Goal: Transaction & Acquisition: Obtain resource

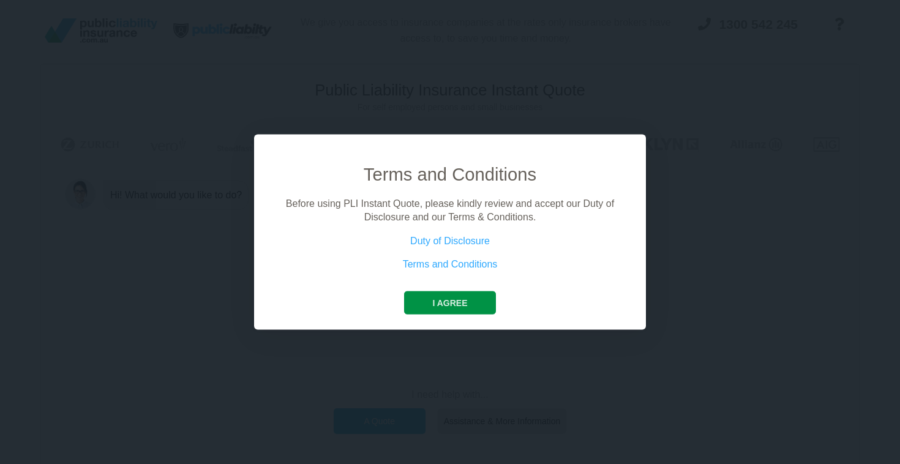
click at [435, 301] on button "I agree" at bounding box center [449, 302] width 91 height 23
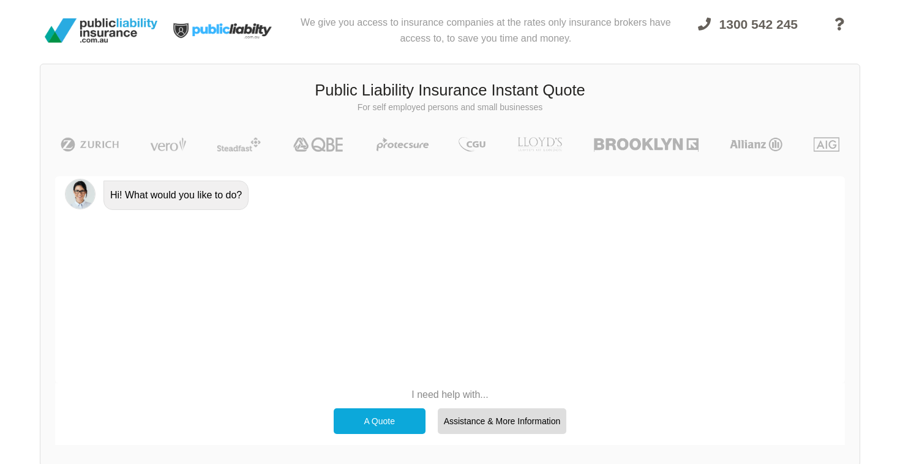
click at [426, 391] on p "I need help with..." at bounding box center [451, 394] width 246 height 13
click at [437, 383] on div "I need help with... A Quote Assistance & More Information" at bounding box center [450, 411] width 790 height 57
click at [437, 396] on p "I need help with..." at bounding box center [451, 394] width 246 height 13
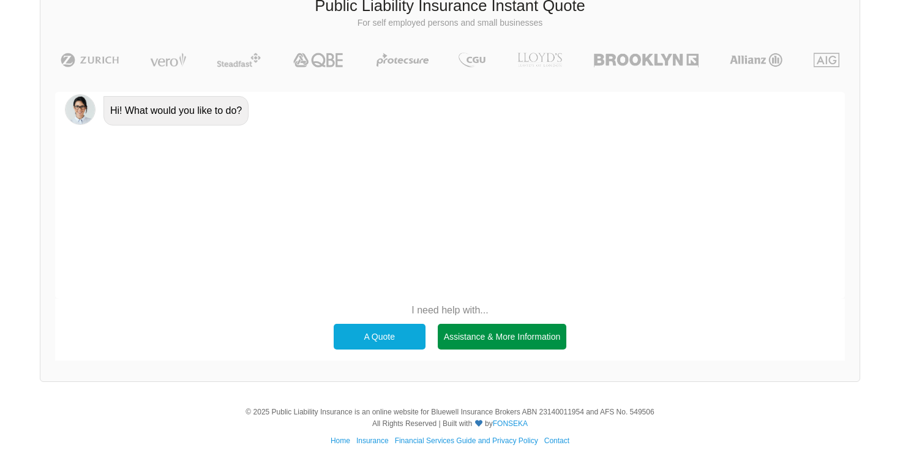
scroll to position [84, 0]
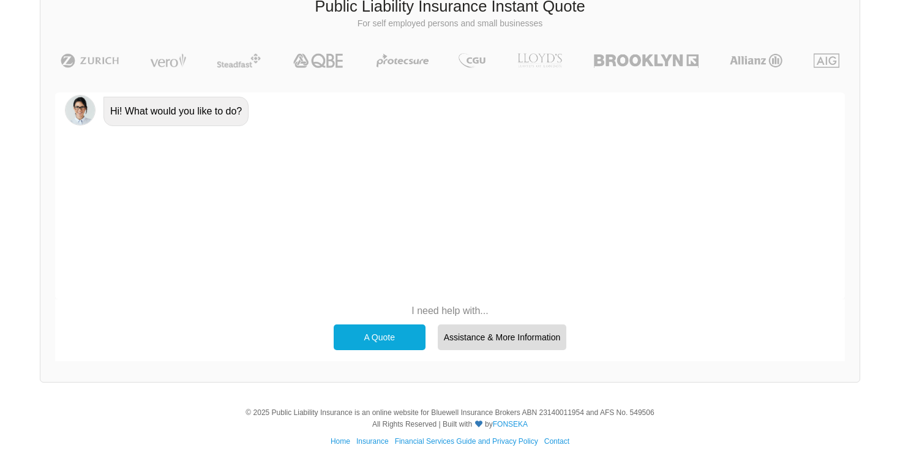
click at [366, 339] on div "A Quote" at bounding box center [380, 338] width 92 height 26
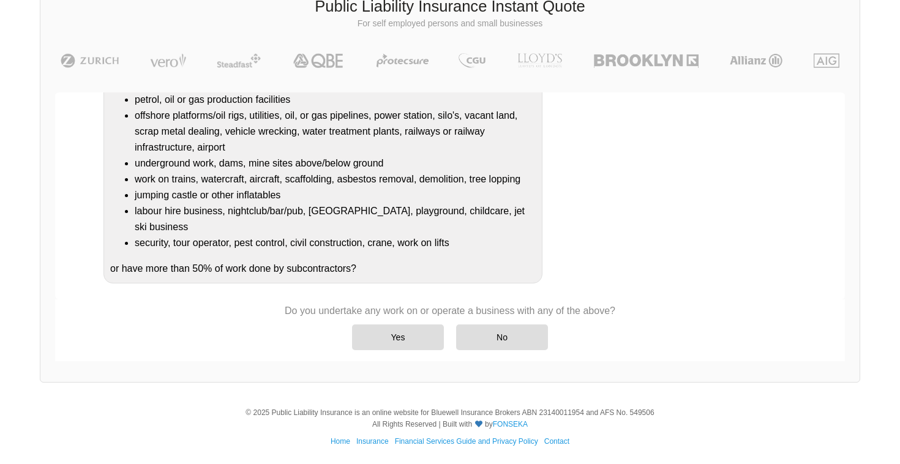
scroll to position [191, 0]
click at [413, 335] on div "Yes" at bounding box center [398, 338] width 92 height 26
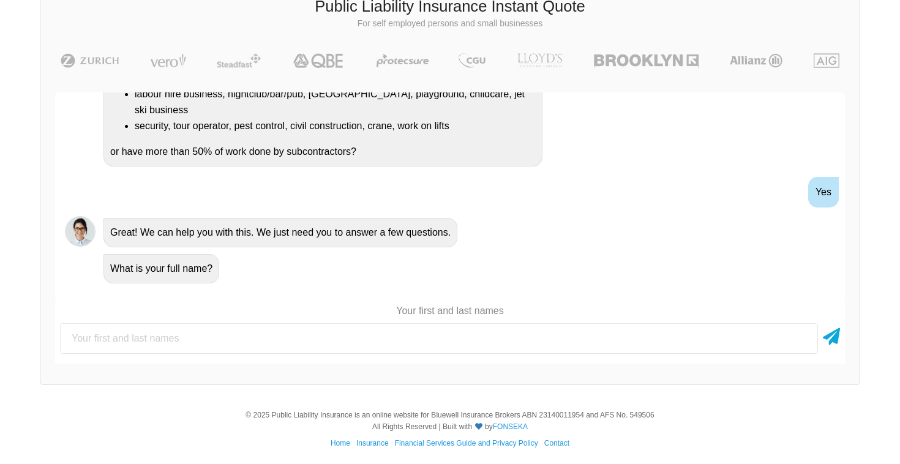
scroll to position [306, 0]
type input "[PERSON_NAME]"
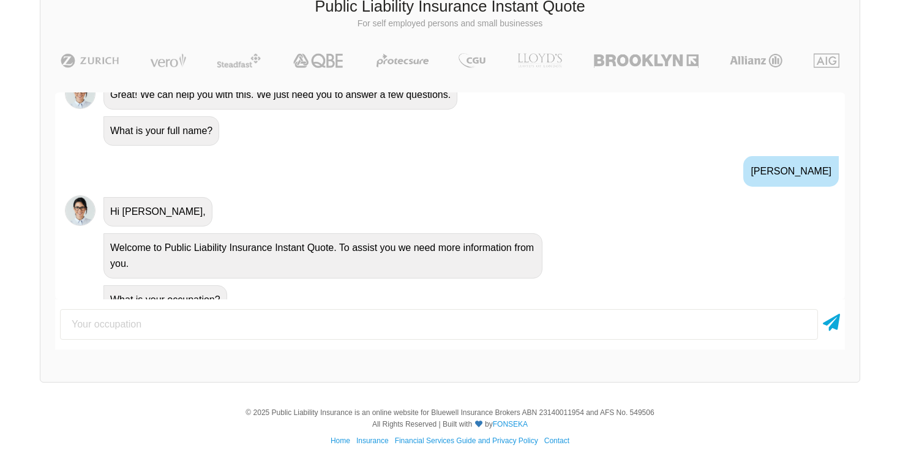
scroll to position [434, 0]
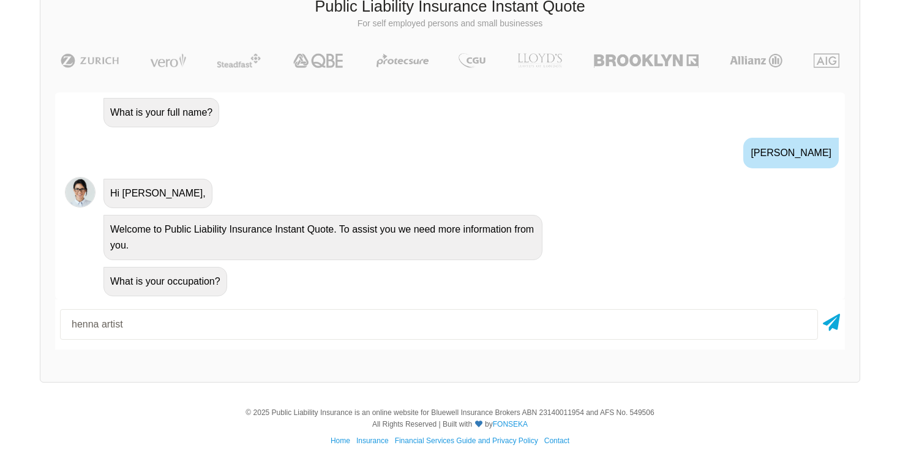
type input "henna artist"
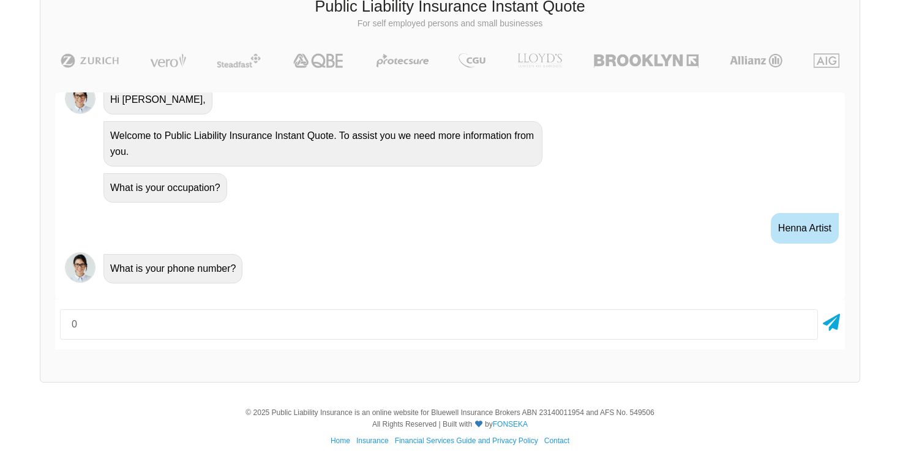
scroll to position [550, 0]
type input "0401762315"
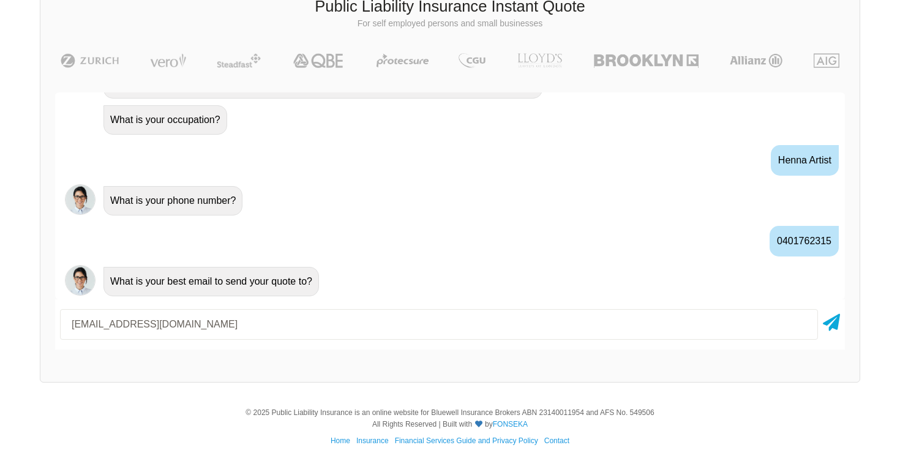
type input "[EMAIL_ADDRESS][DOMAIN_NAME]"
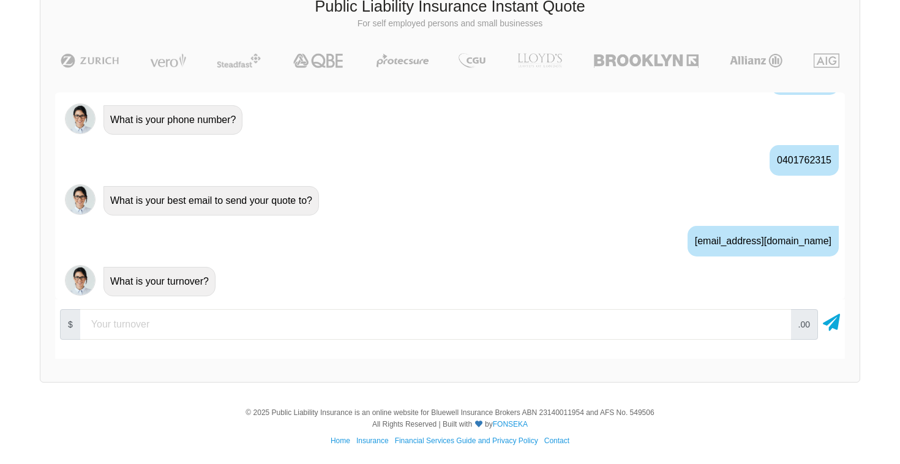
click at [183, 287] on div "What is your turnover?" at bounding box center [159, 281] width 112 height 29
click at [182, 278] on div "What is your turnover?" at bounding box center [159, 281] width 112 height 29
click at [183, 280] on div "What is your turnover?" at bounding box center [159, 281] width 112 height 29
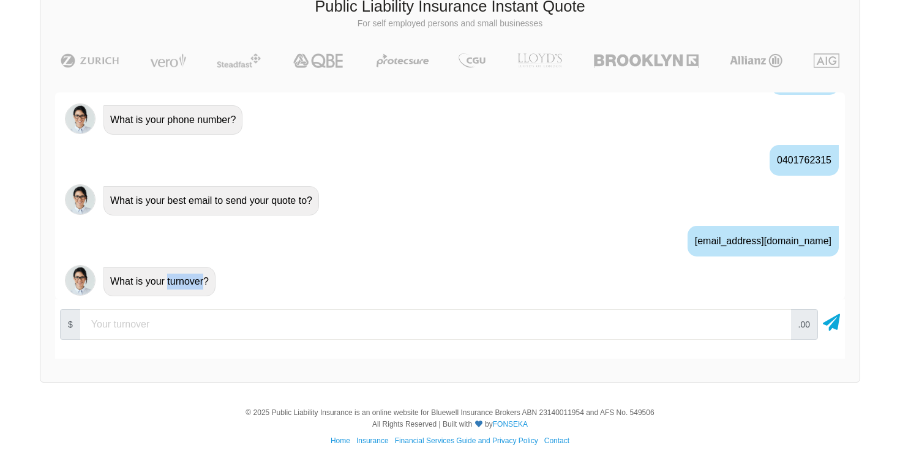
copy div "turnover"
click at [317, 344] on div "$ .00" at bounding box center [450, 324] width 790 height 40
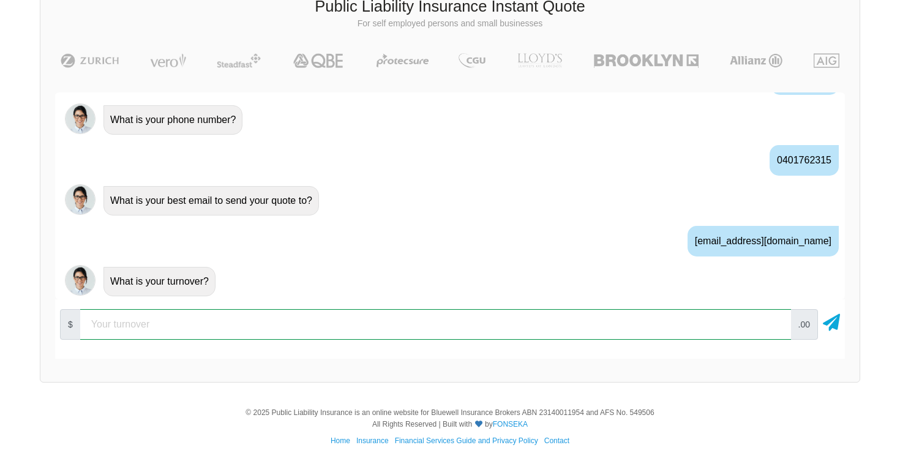
click at [317, 323] on input "number" at bounding box center [435, 324] width 711 height 31
type input "1000"
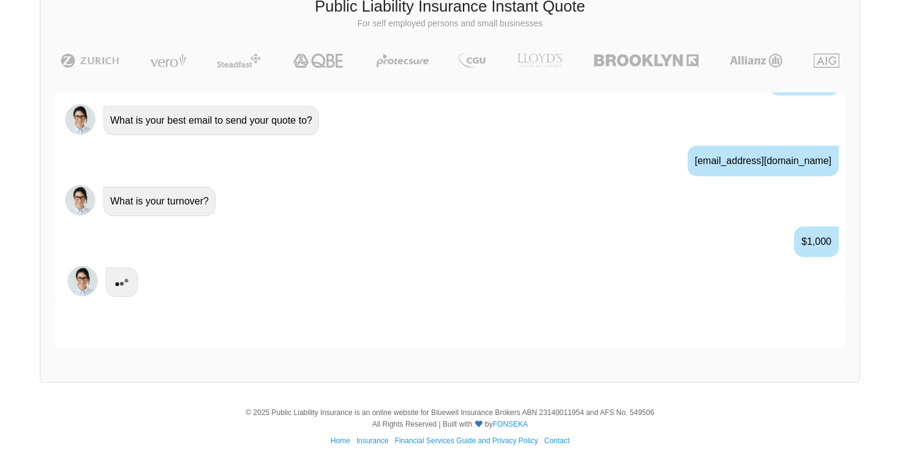
scroll to position [757, 0]
type input "3"
type input "3170"
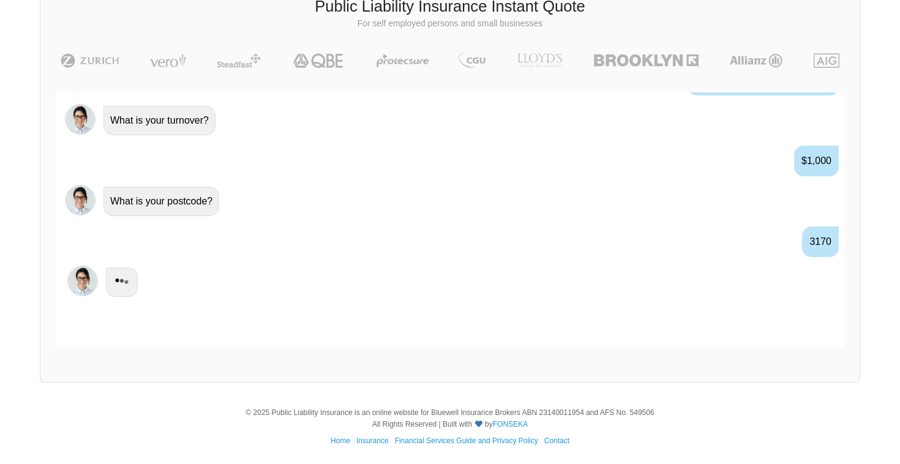
scroll to position [838, 0]
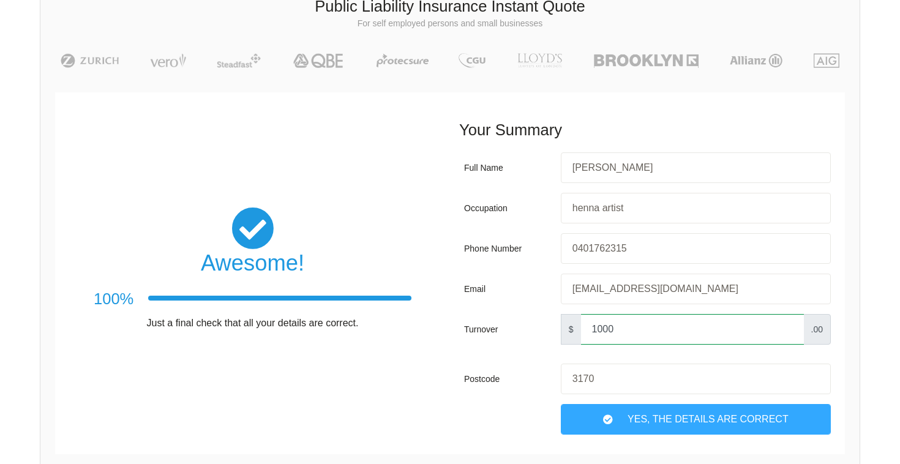
click at [662, 324] on input "1000" at bounding box center [692, 329] width 223 height 31
type input "100"
click at [427, 420] on div "Awesome! 100% Just a final check that all your details are correct." at bounding box center [252, 273] width 395 height 333
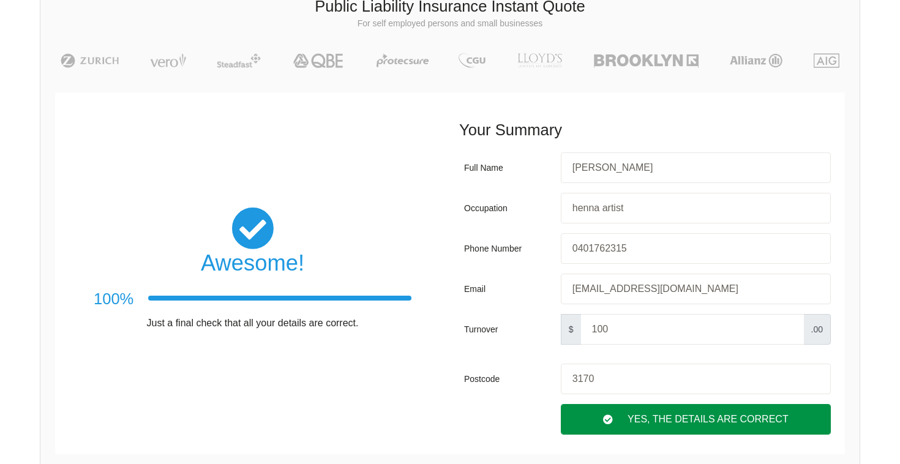
click at [641, 416] on div "Yes, The Details are correct" at bounding box center [696, 419] width 270 height 31
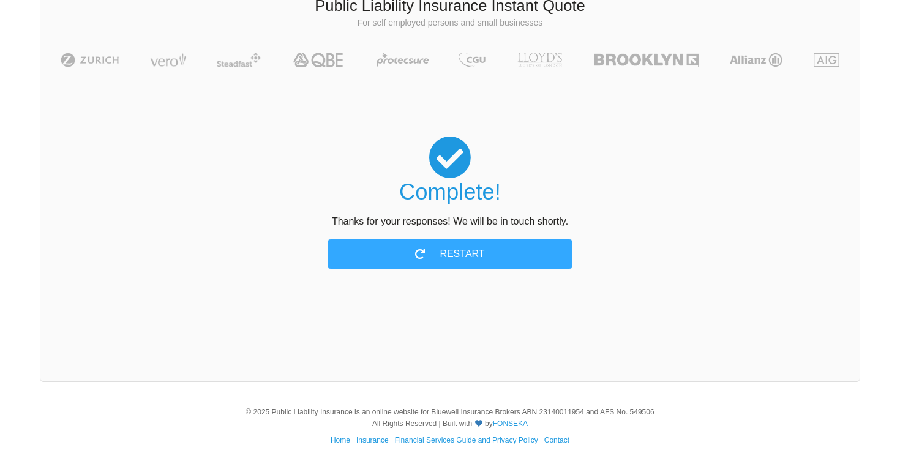
scroll to position [84, 0]
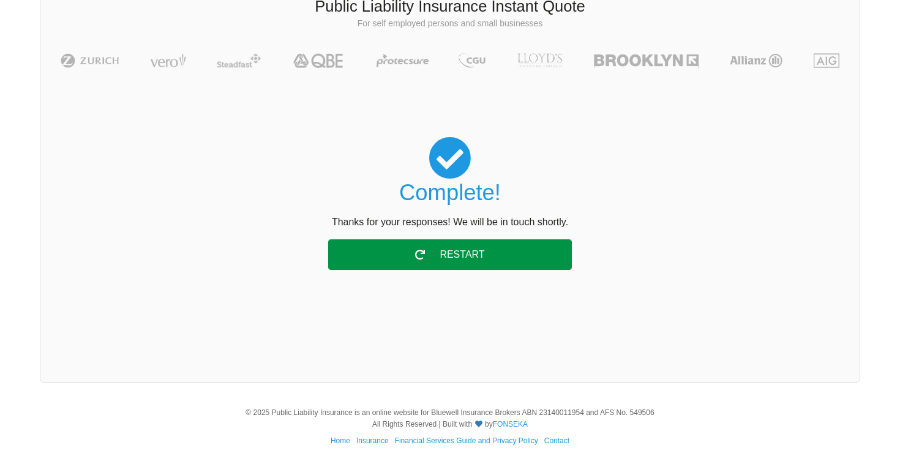
click at [467, 258] on div "Restart" at bounding box center [450, 254] width 244 height 31
